Goal: Task Accomplishment & Management: Use online tool/utility

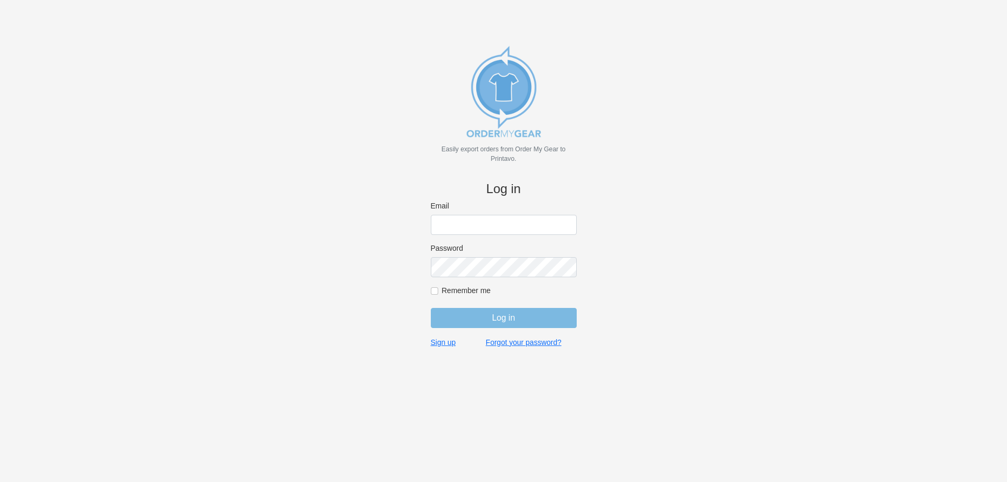
type input "[EMAIL_ADDRESS][DOMAIN_NAME]"
click at [473, 317] on input "Log in" at bounding box center [504, 318] width 146 height 20
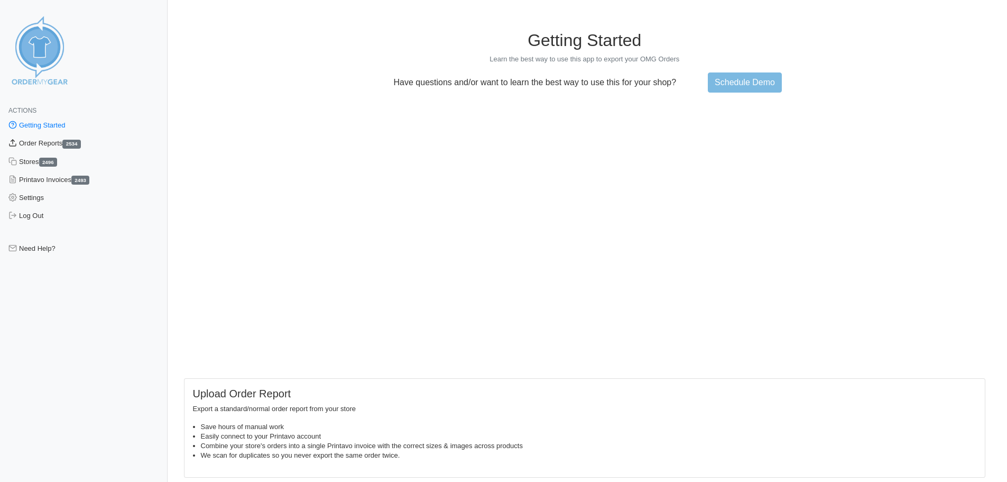
click at [36, 144] on link "Order Reports 2534" at bounding box center [84, 143] width 168 height 18
